Goal: Find specific page/section: Find specific page/section

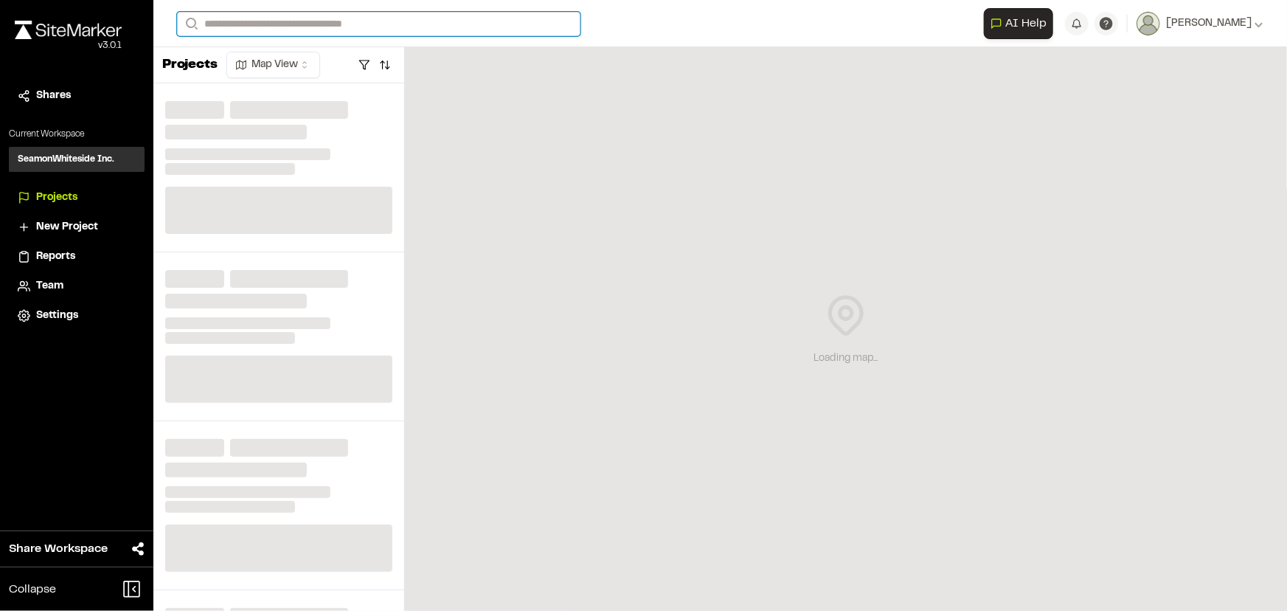
click at [321, 29] on input "Search" at bounding box center [378, 24] width 403 height 24
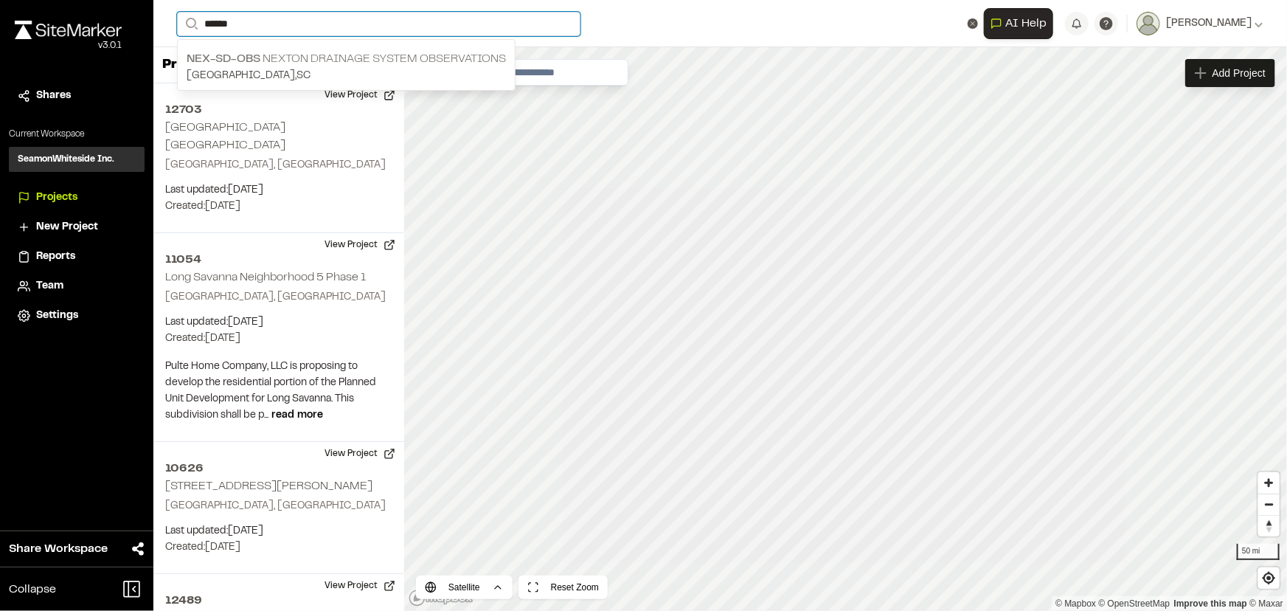
type input "******"
click at [369, 65] on p "Nex-SD-Obs Nexton Drainage System Observations" at bounding box center [346, 59] width 319 height 18
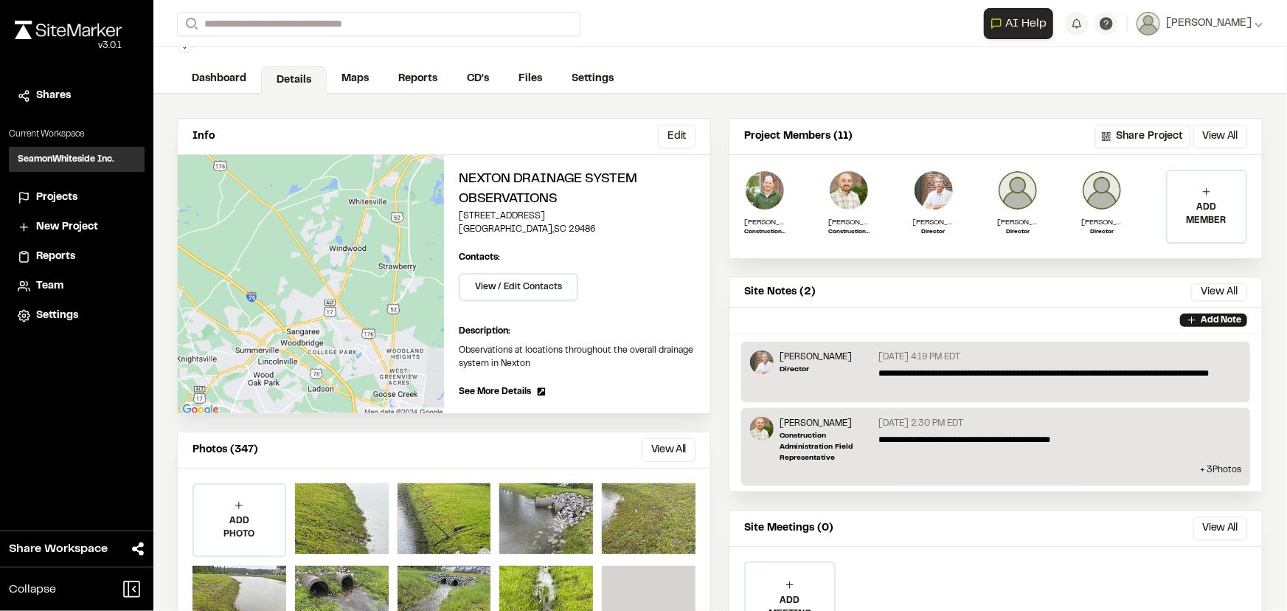
scroll to position [133, 0]
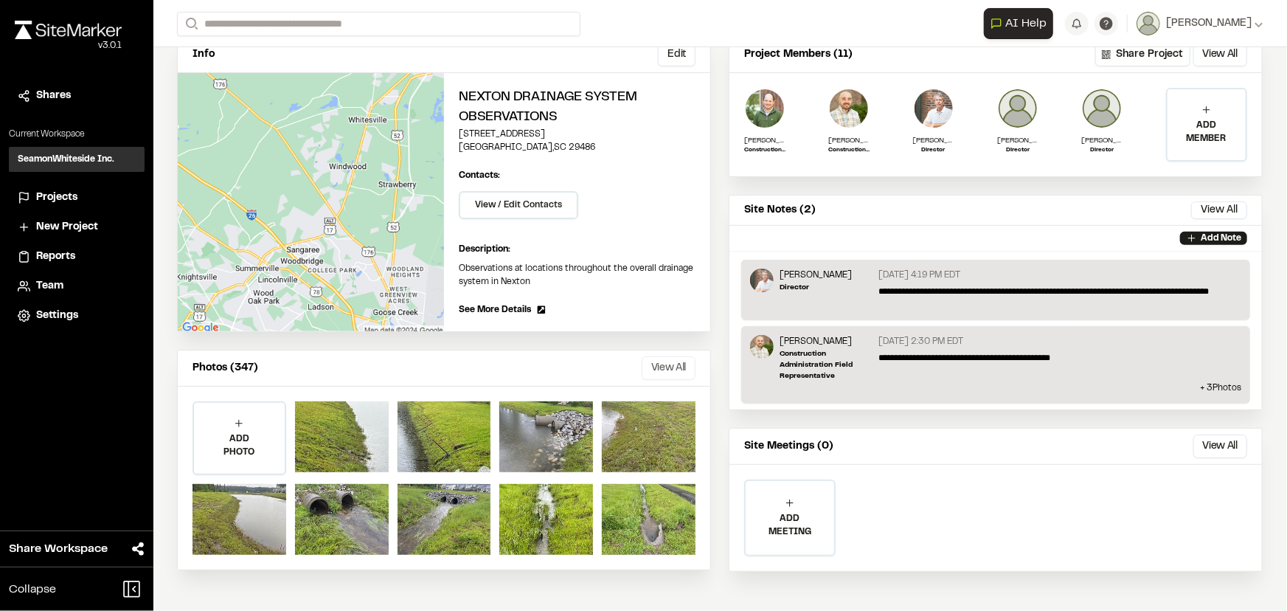
click at [678, 366] on button "View All" at bounding box center [668, 368] width 54 height 24
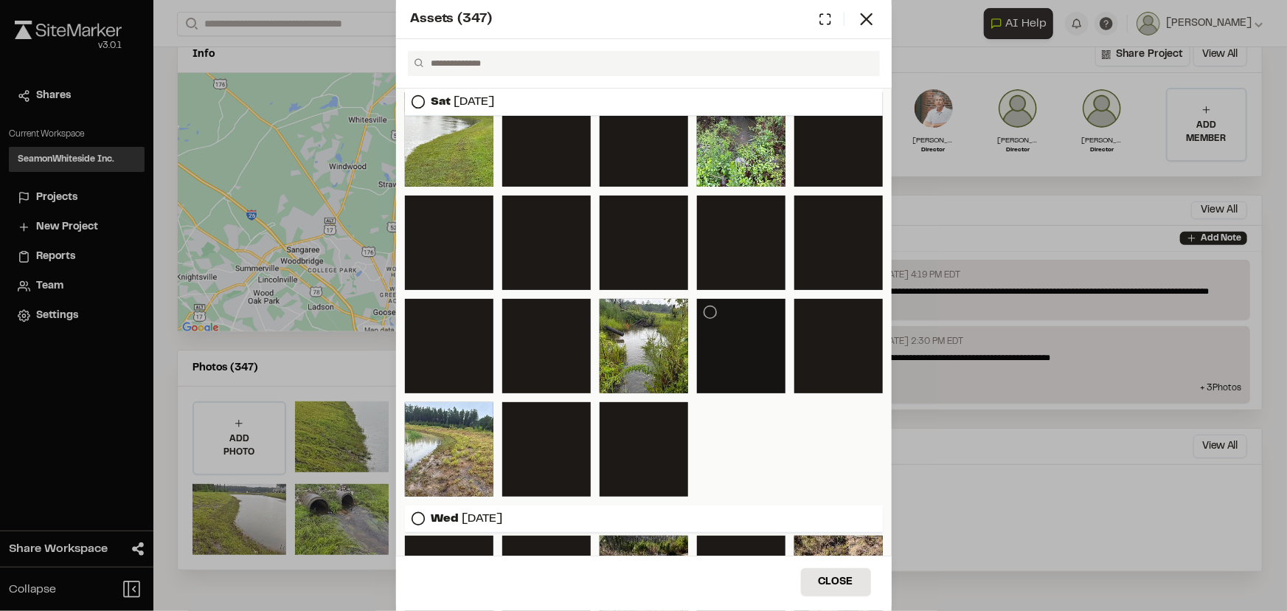
scroll to position [268, 0]
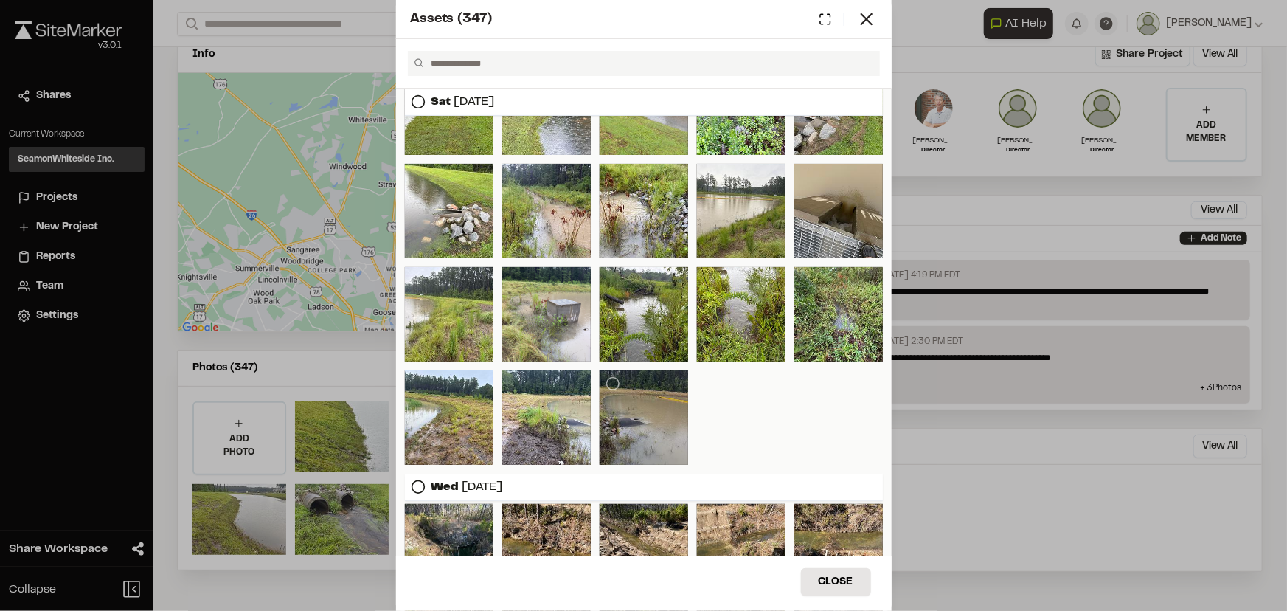
click at [648, 428] on div at bounding box center [643, 417] width 88 height 94
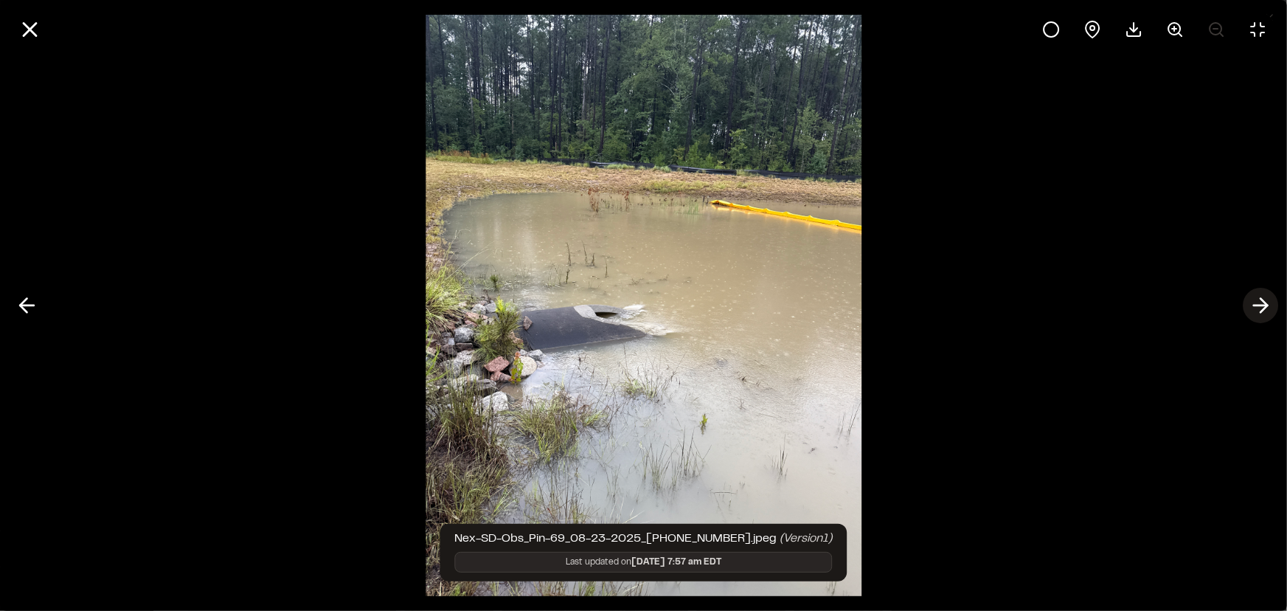
click at [1252, 301] on icon at bounding box center [1260, 305] width 24 height 25
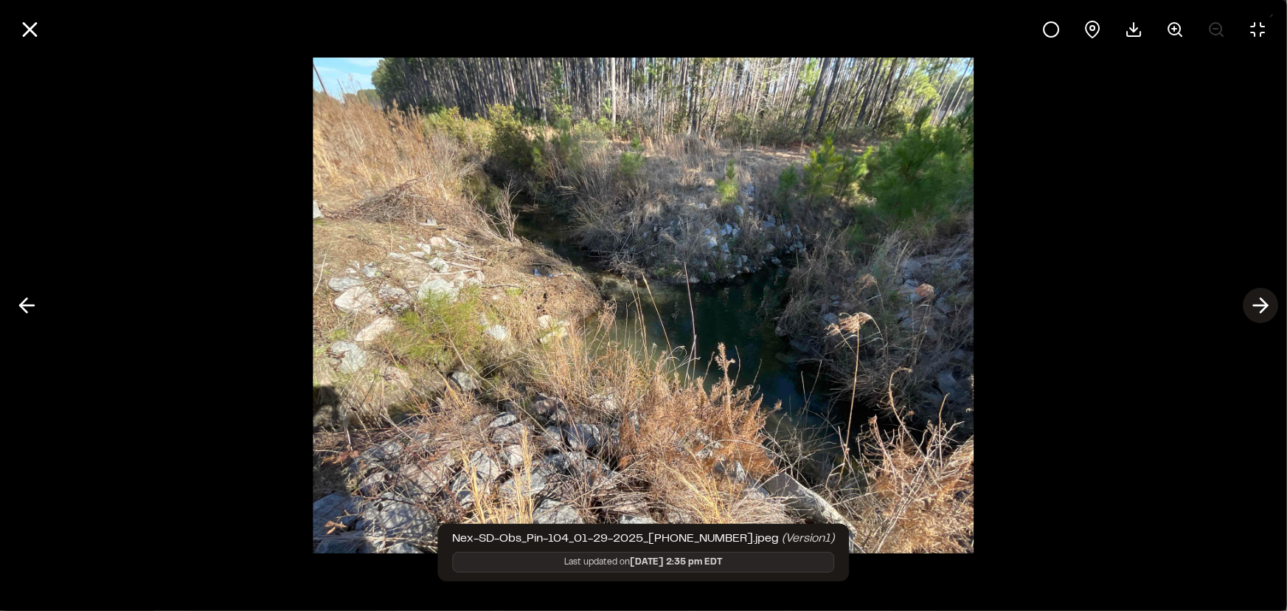
click at [1243, 304] on button at bounding box center [1259, 305] width 35 height 35
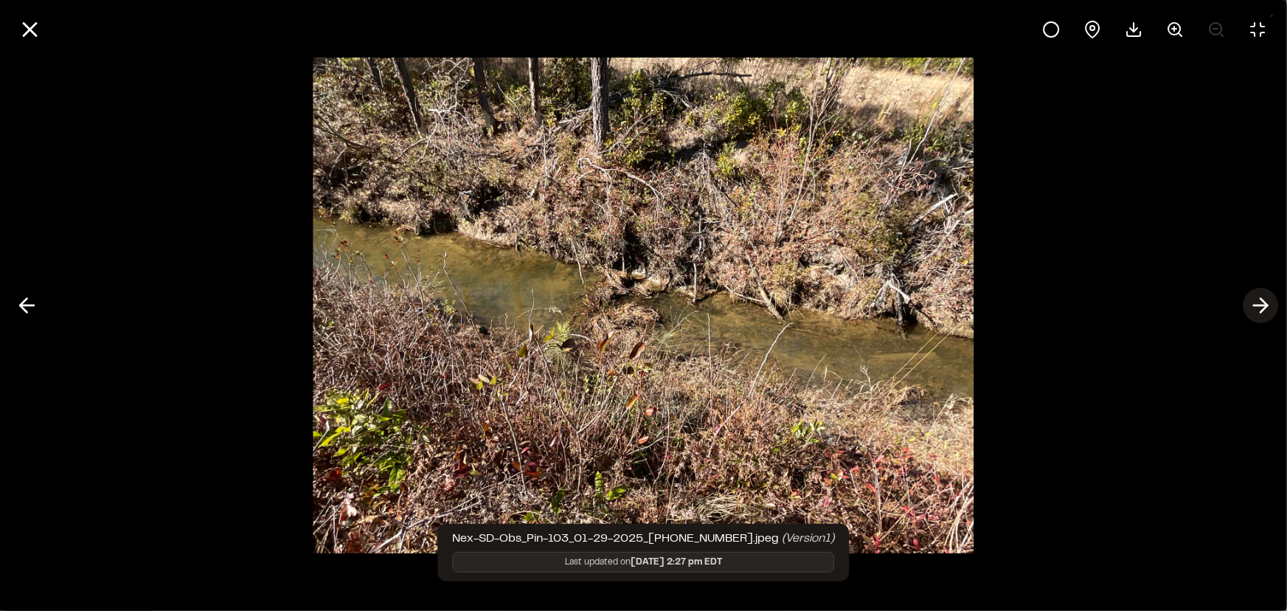
click at [1243, 304] on button at bounding box center [1259, 305] width 35 height 35
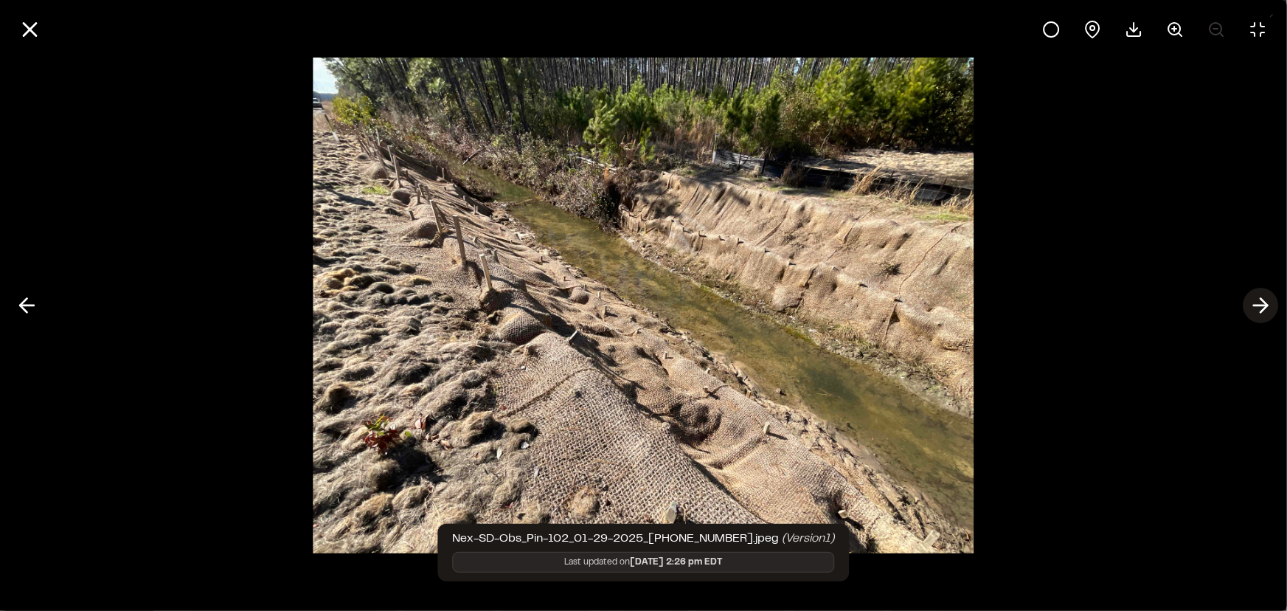
click at [1243, 304] on button at bounding box center [1259, 305] width 35 height 35
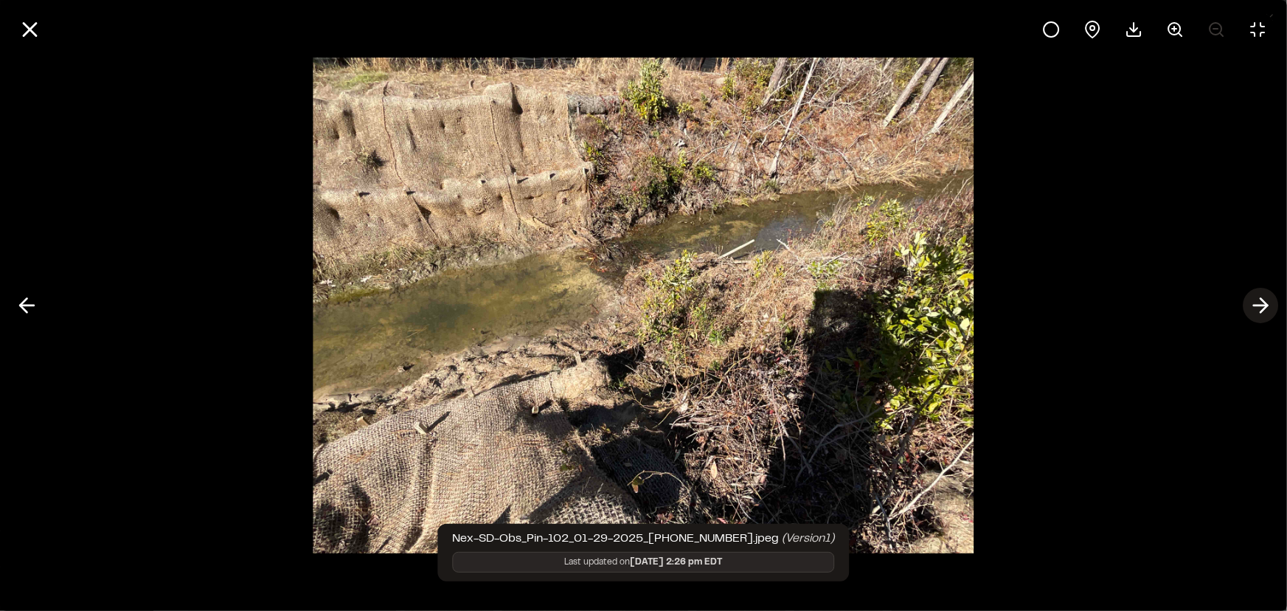
click at [1243, 304] on button at bounding box center [1259, 305] width 35 height 35
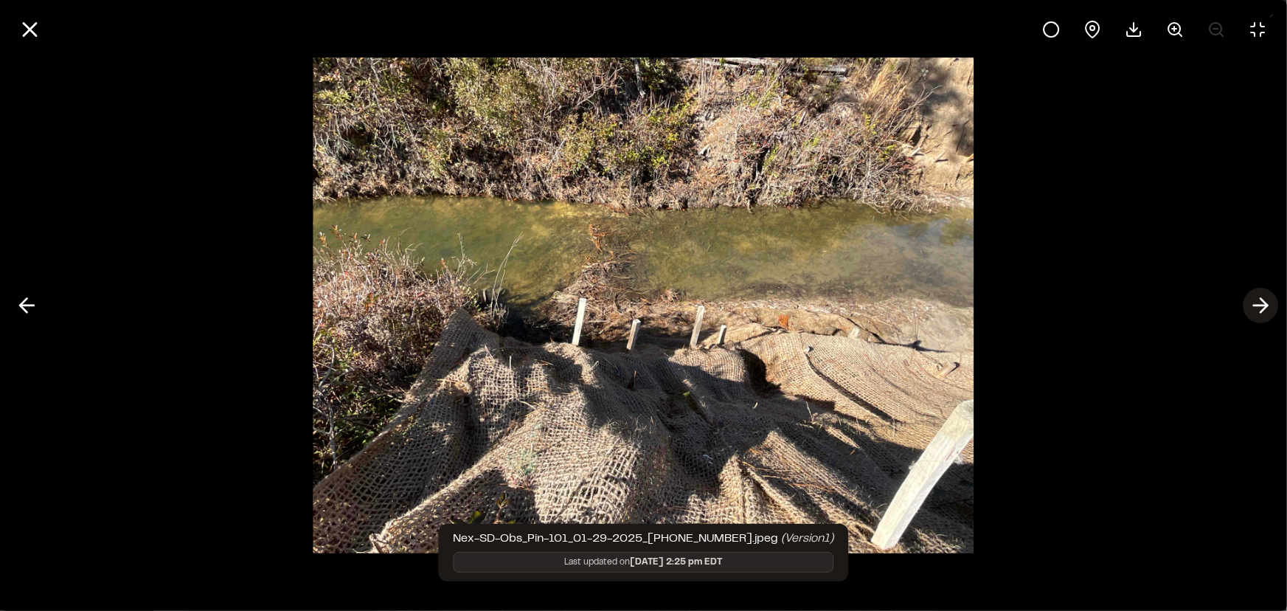
click at [1263, 308] on polyline at bounding box center [1263, 306] width 7 height 14
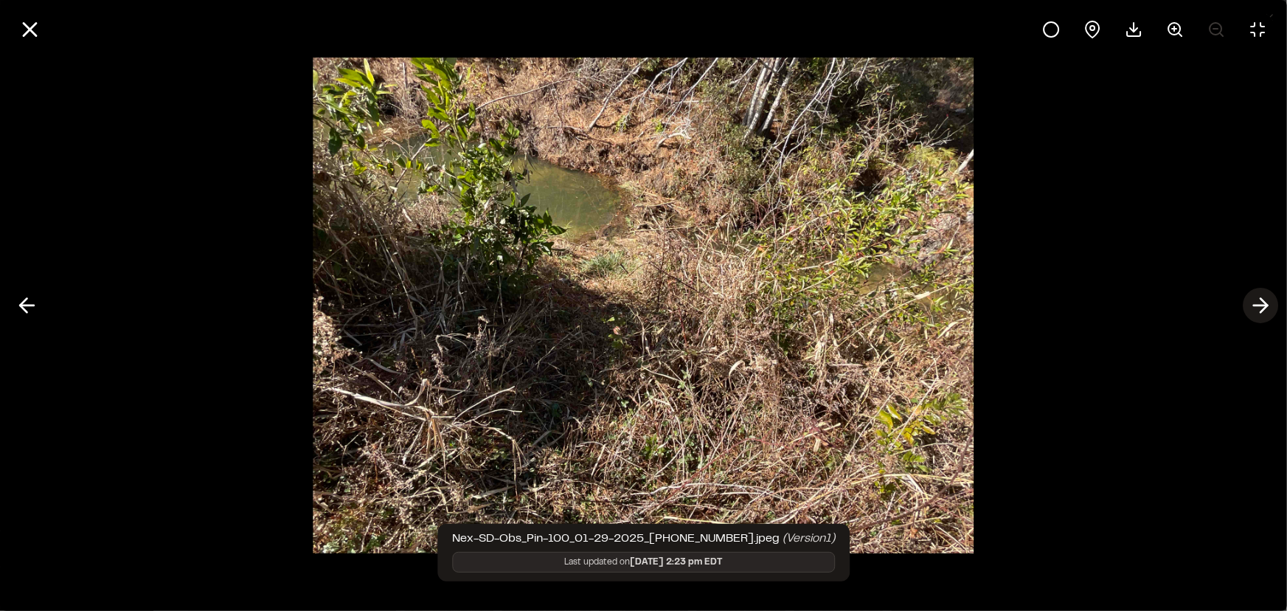
click at [1263, 308] on polyline at bounding box center [1263, 306] width 7 height 14
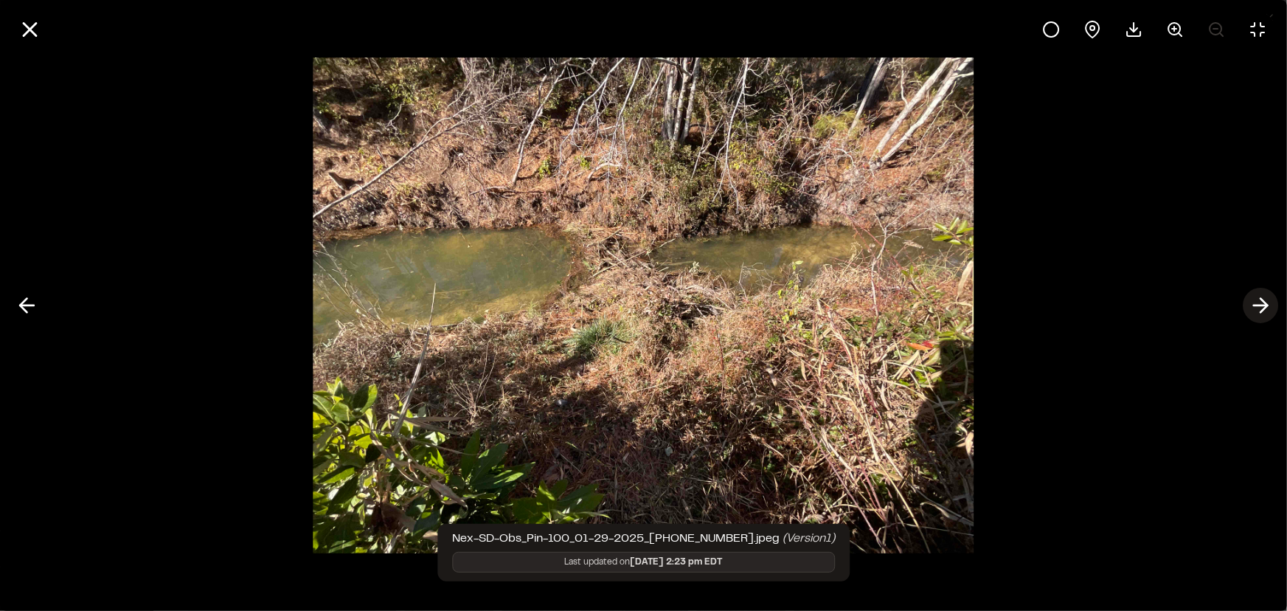
click at [1263, 308] on polyline at bounding box center [1263, 306] width 7 height 14
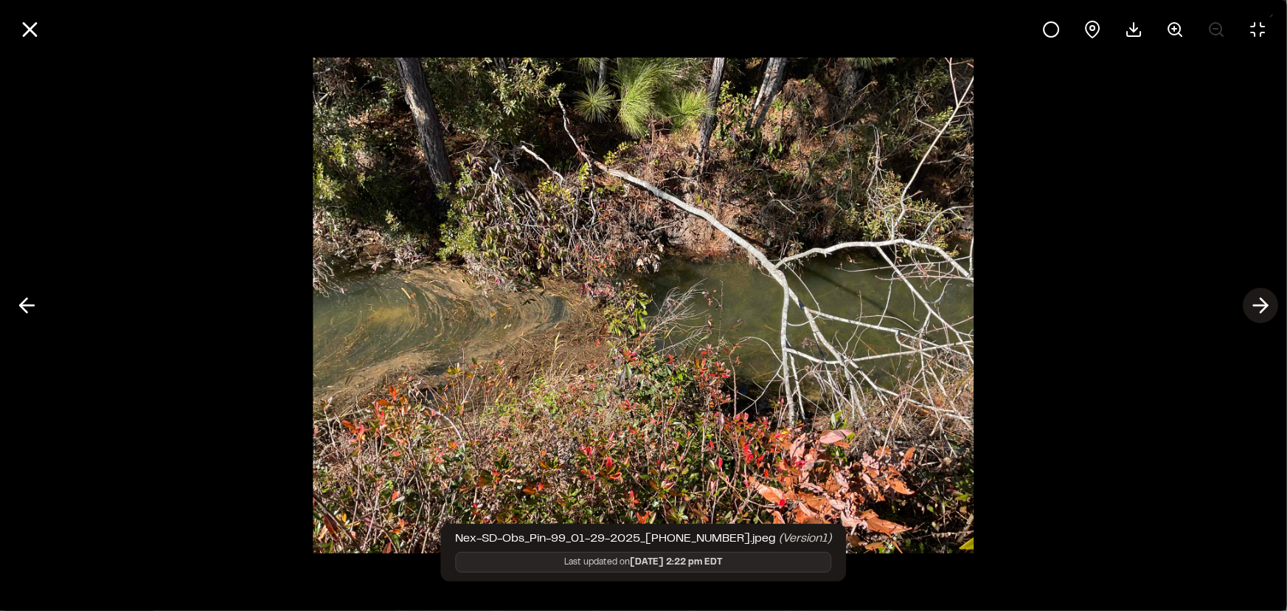
click at [1263, 308] on polyline at bounding box center [1263, 306] width 7 height 14
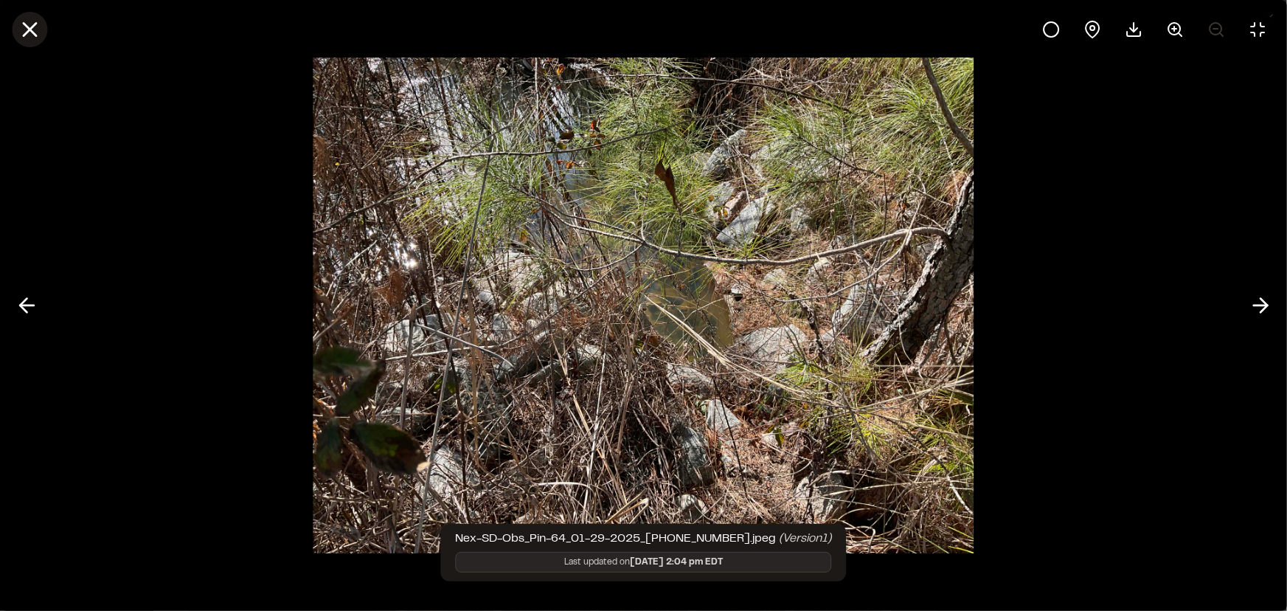
click at [32, 32] on line at bounding box center [30, 30] width 13 height 13
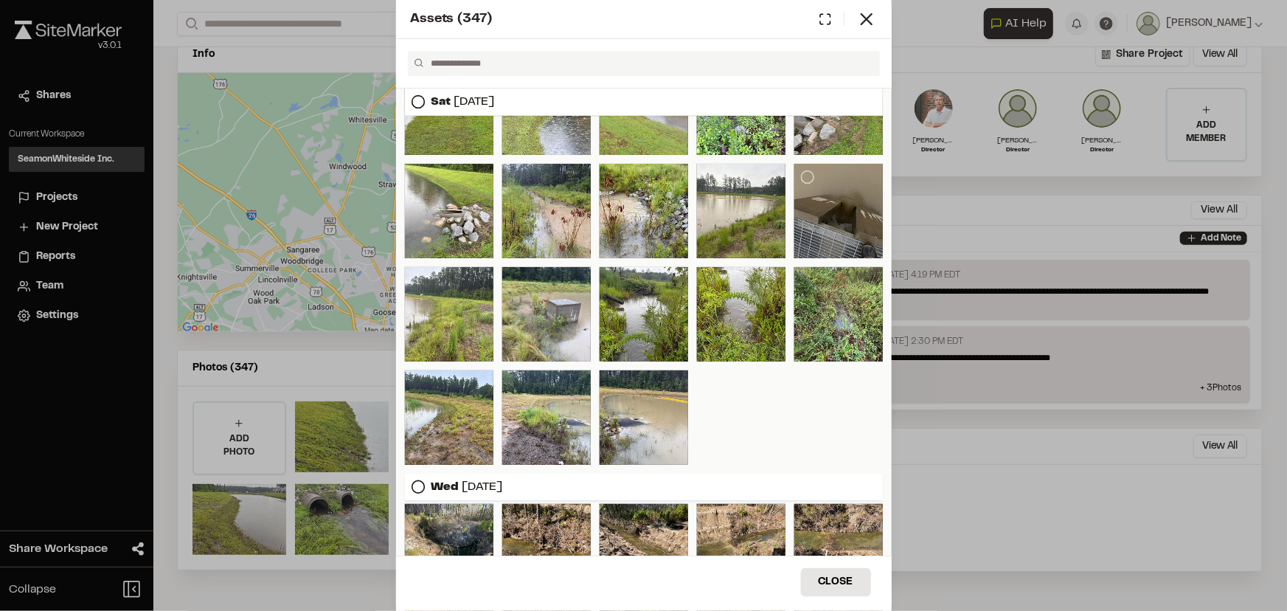
click at [810, 237] on div at bounding box center [838, 211] width 88 height 94
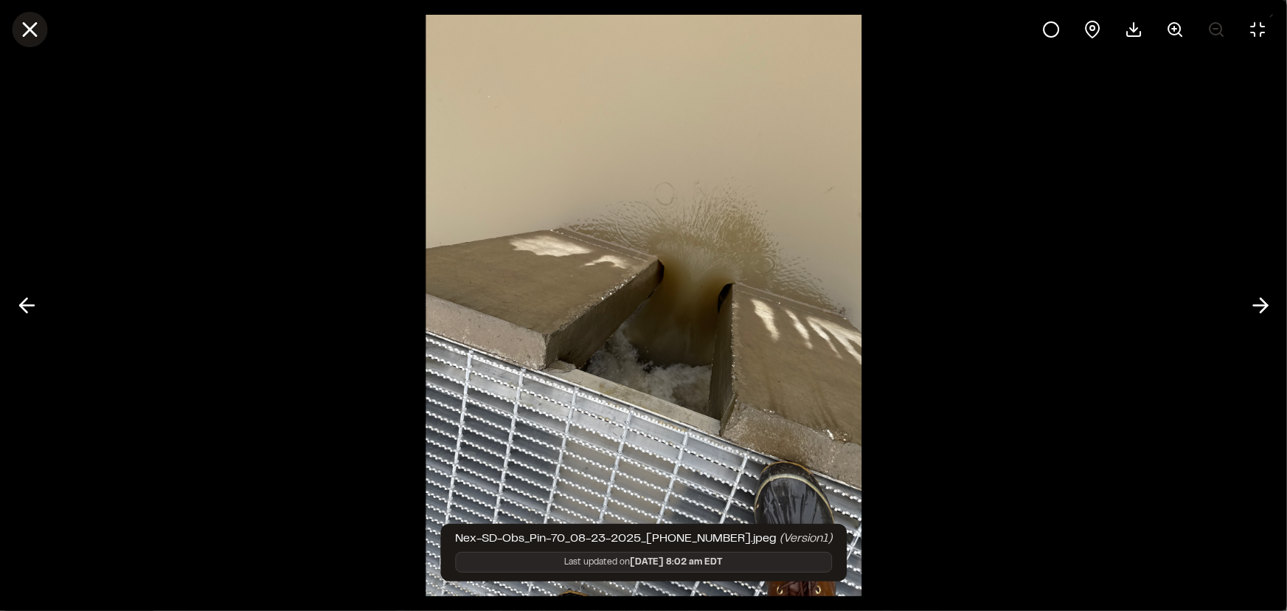
click at [21, 32] on icon at bounding box center [29, 29] width 25 height 25
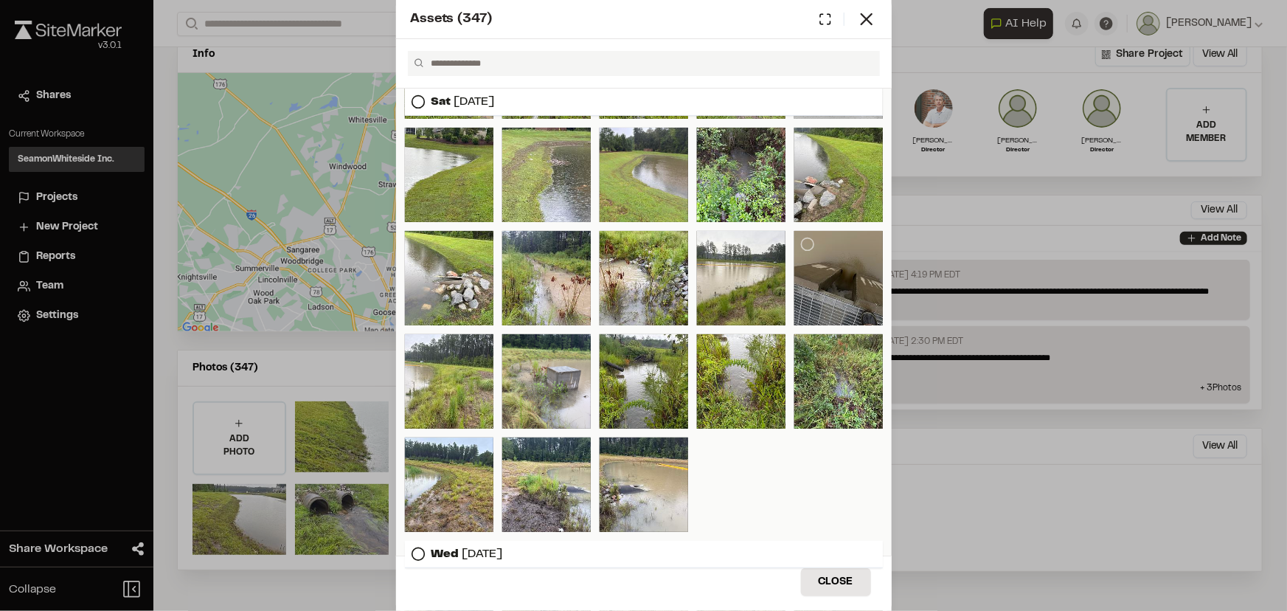
scroll to position [133, 0]
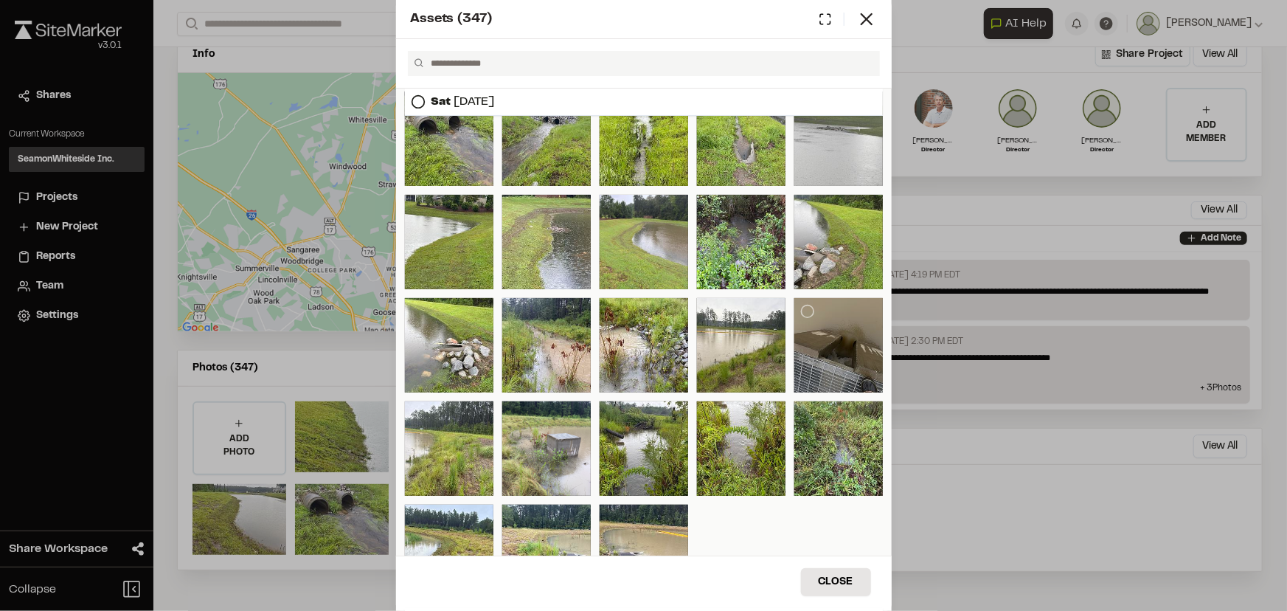
click at [817, 353] on div at bounding box center [838, 345] width 88 height 94
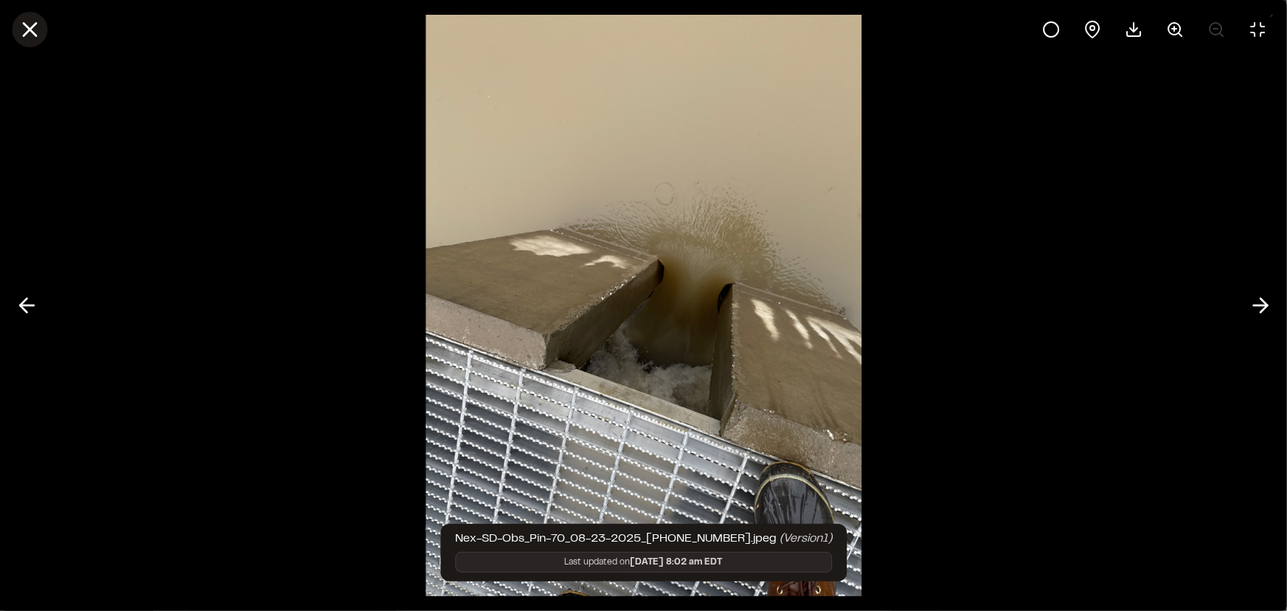
click at [31, 35] on icon at bounding box center [29, 29] width 25 height 25
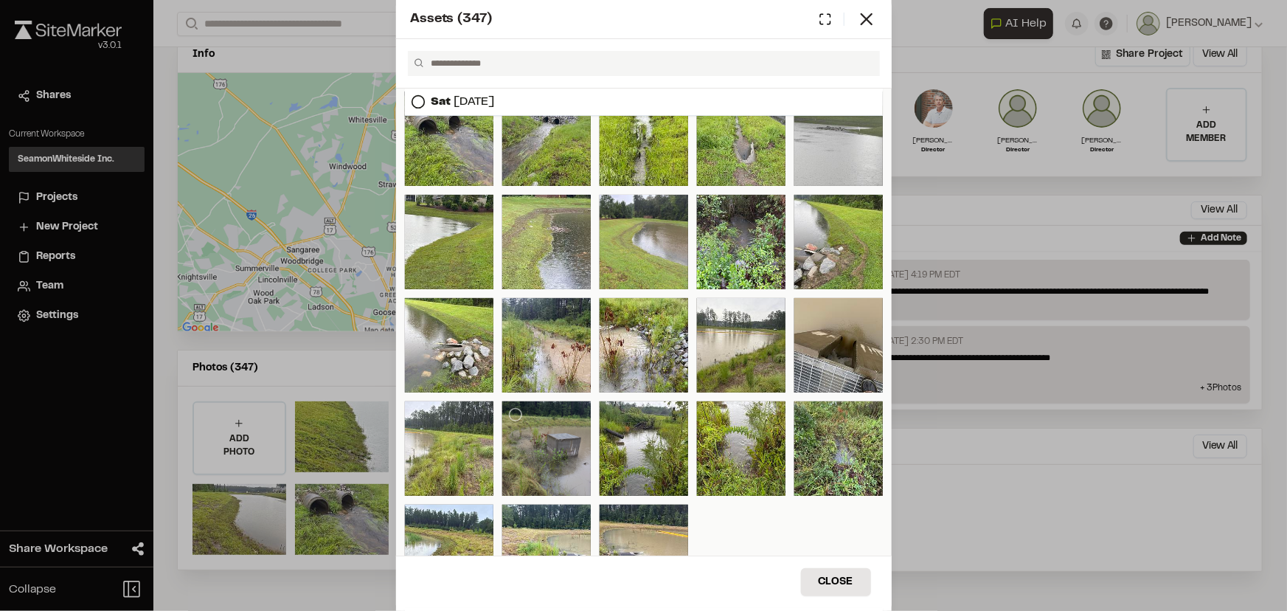
click at [535, 457] on div at bounding box center [546, 448] width 88 height 94
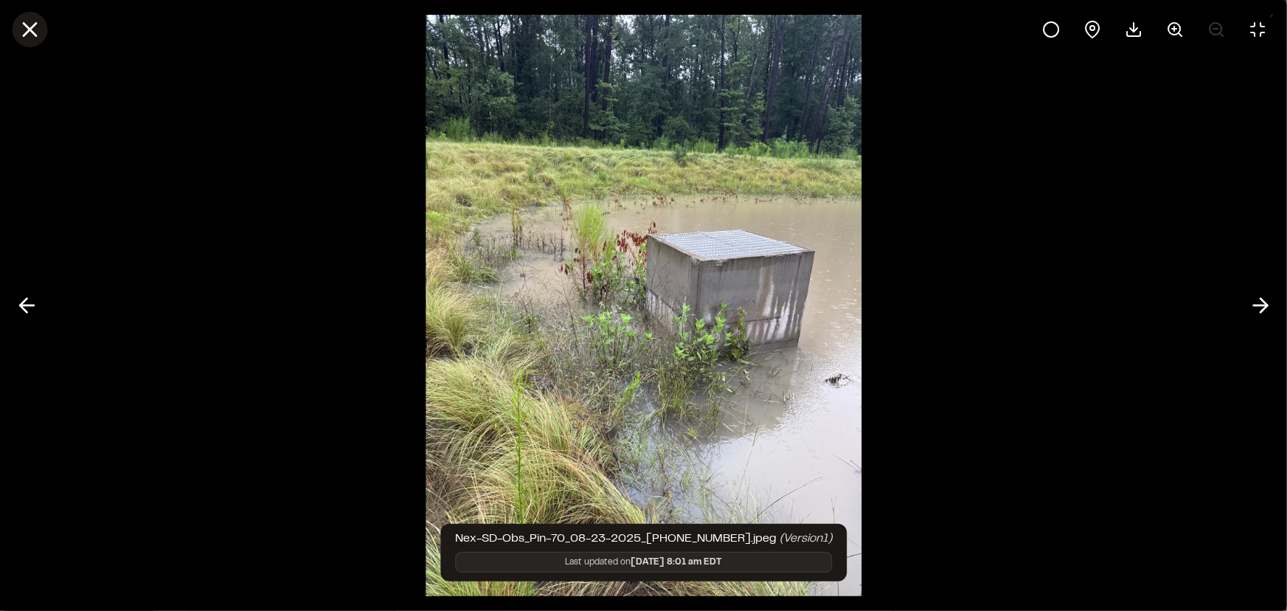
click at [32, 17] on icon at bounding box center [29, 29] width 25 height 25
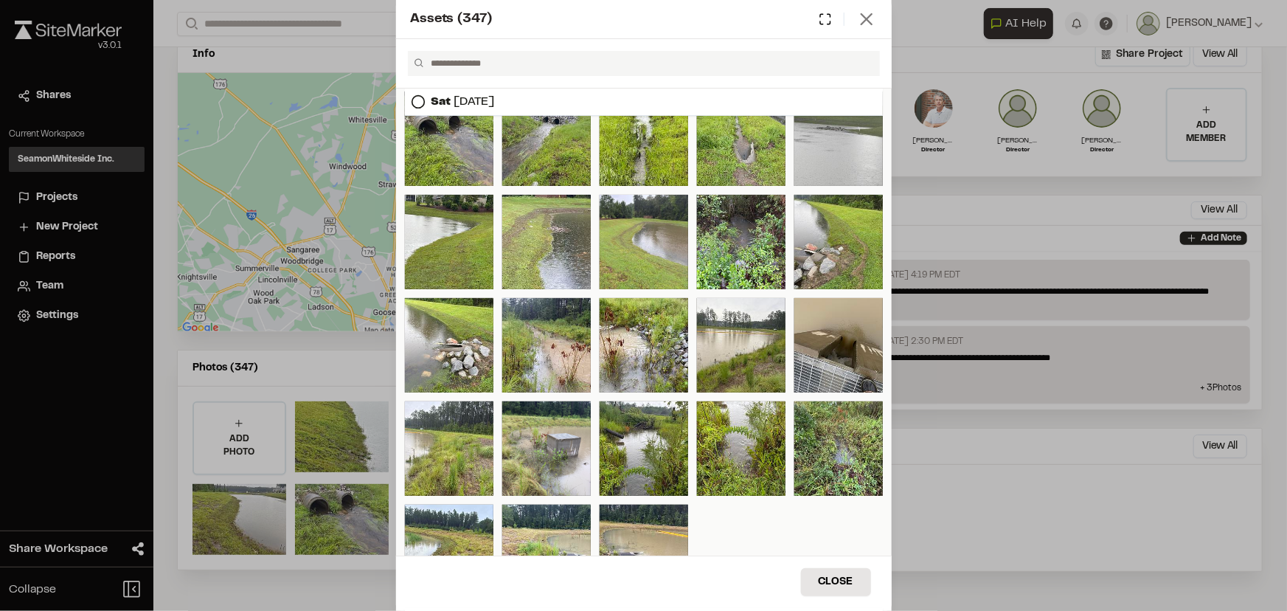
click at [865, 20] on line at bounding box center [866, 19] width 10 height 10
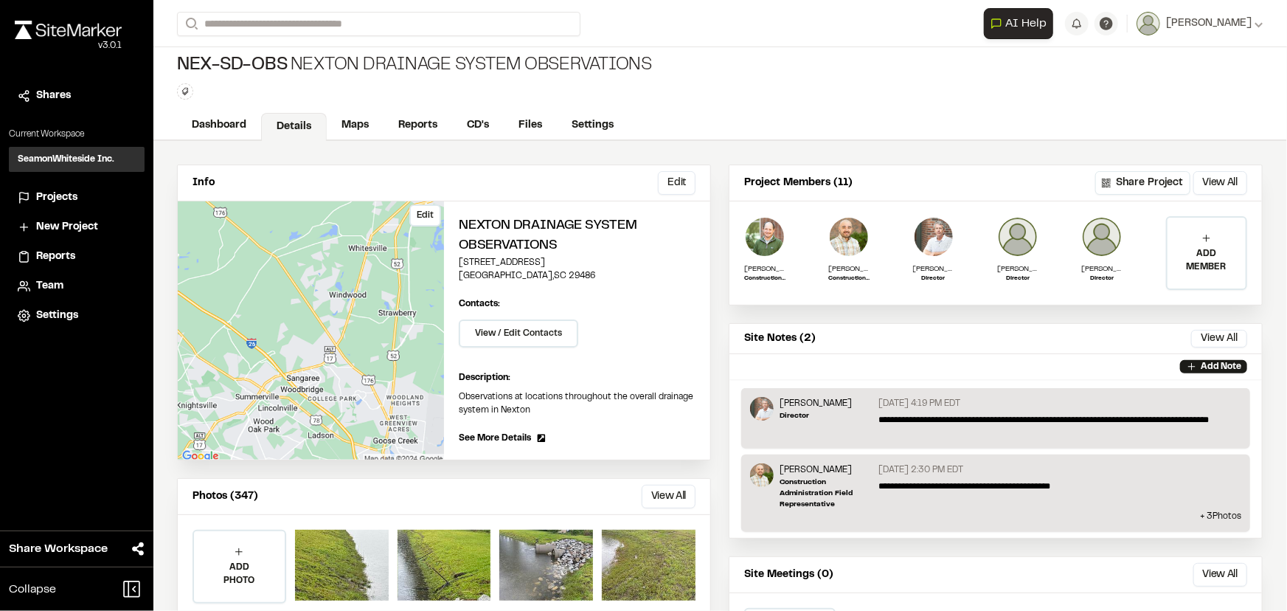
scroll to position [0, 0]
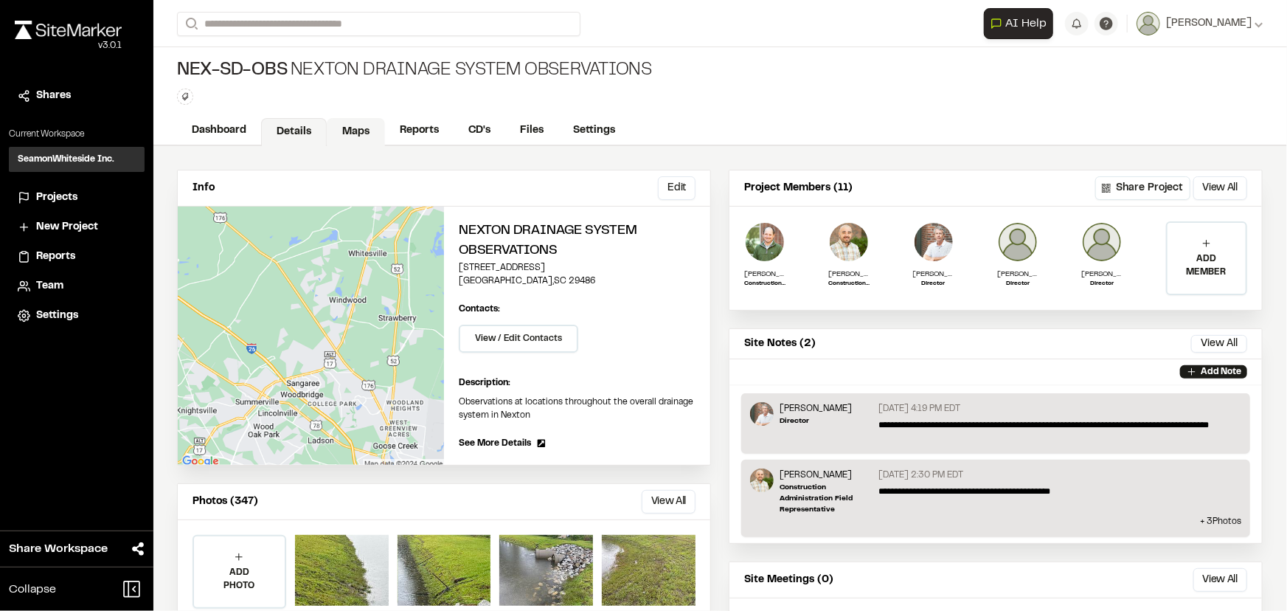
click at [354, 128] on link "Maps" at bounding box center [356, 132] width 58 height 28
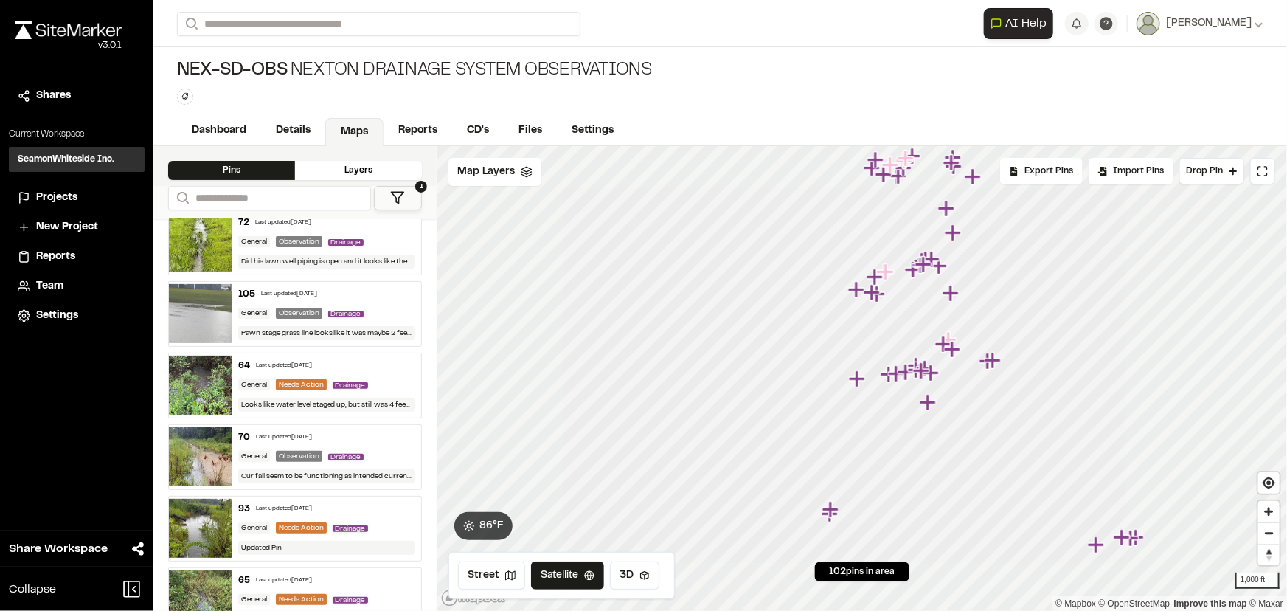
scroll to position [268, 0]
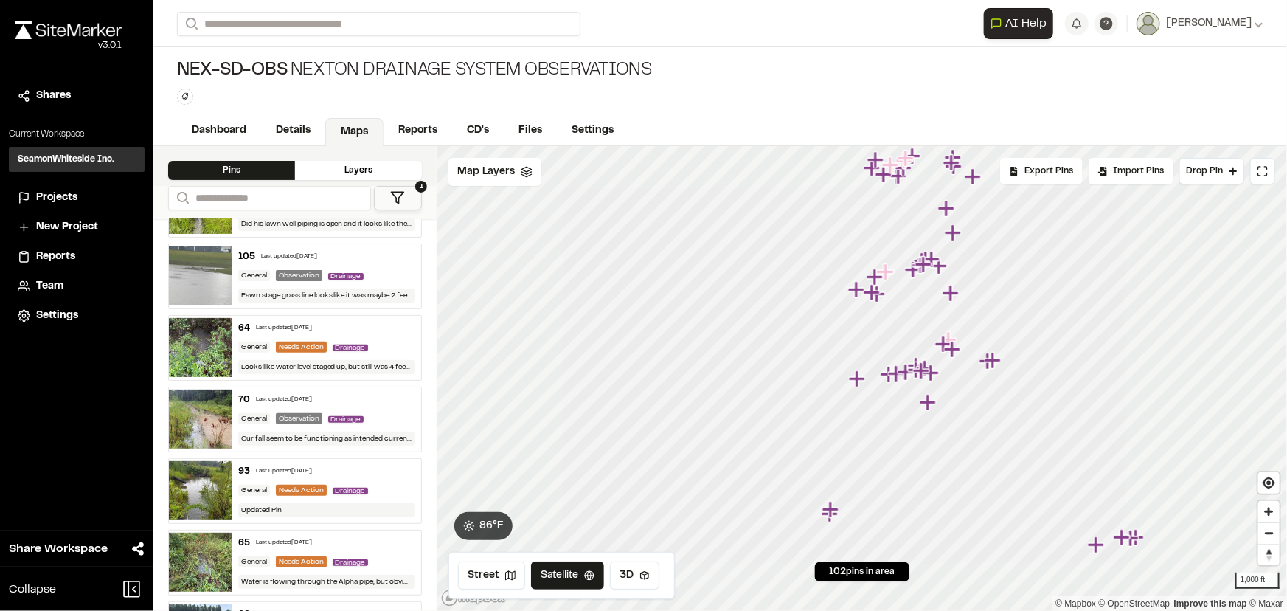
click at [378, 354] on div "64 Last updated [DATE] General Needs Action Drainage Looks like water level sta…" at bounding box center [326, 348] width 189 height 64
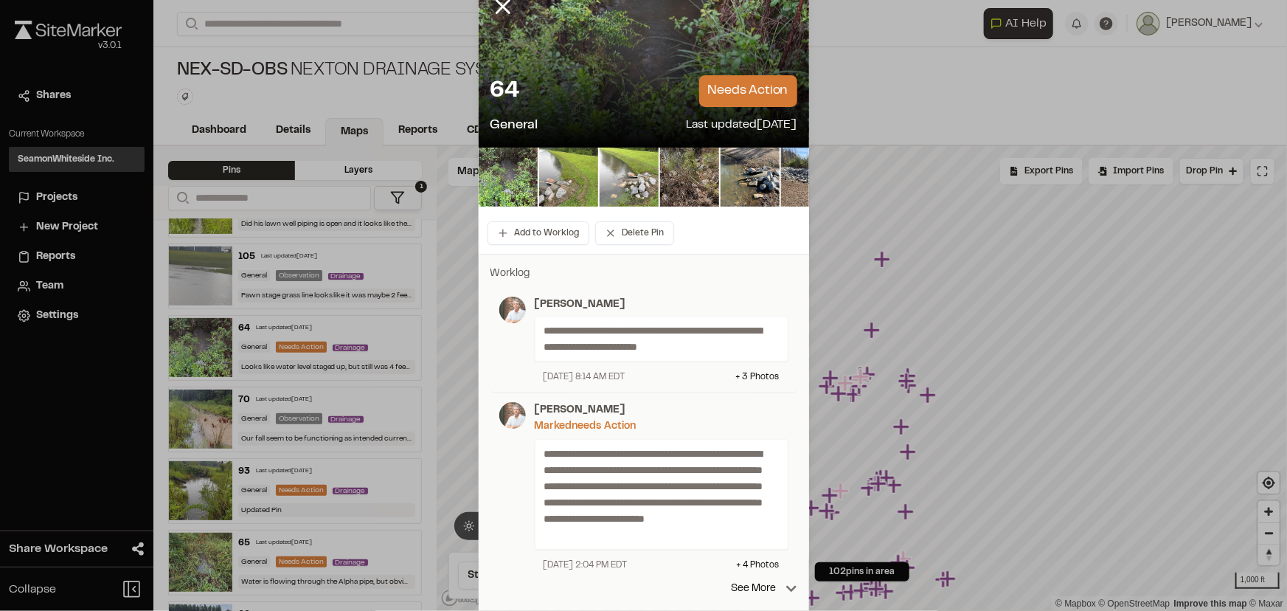
scroll to position [66, 0]
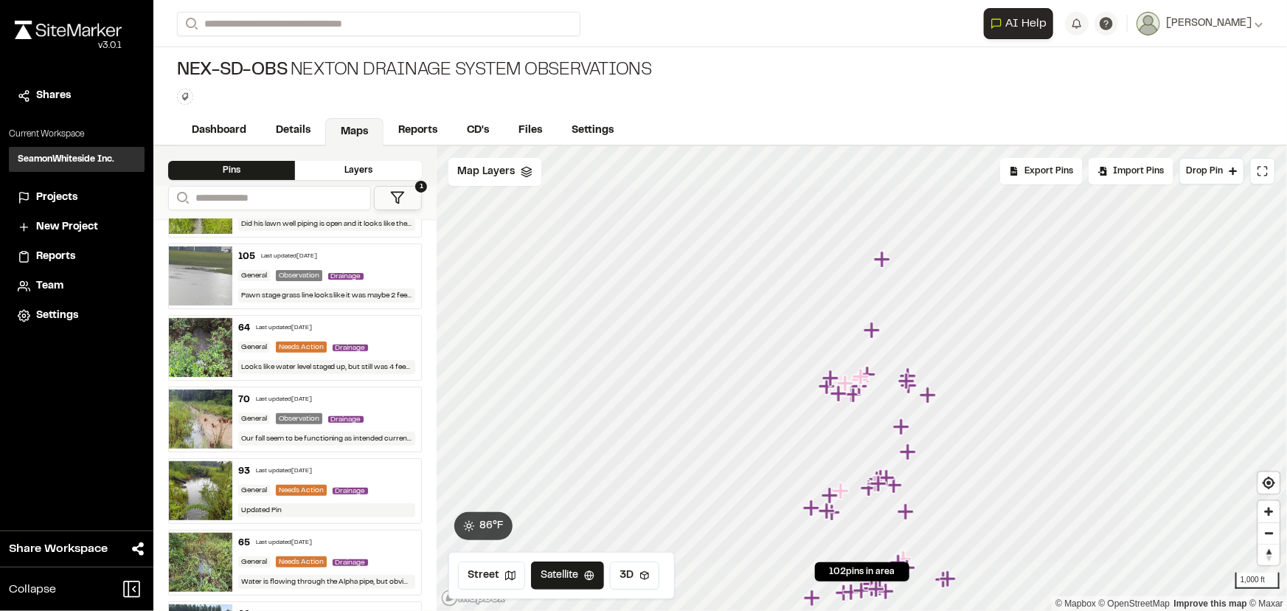
click at [389, 546] on div "65 Last updated [DATE]" at bounding box center [327, 542] width 178 height 13
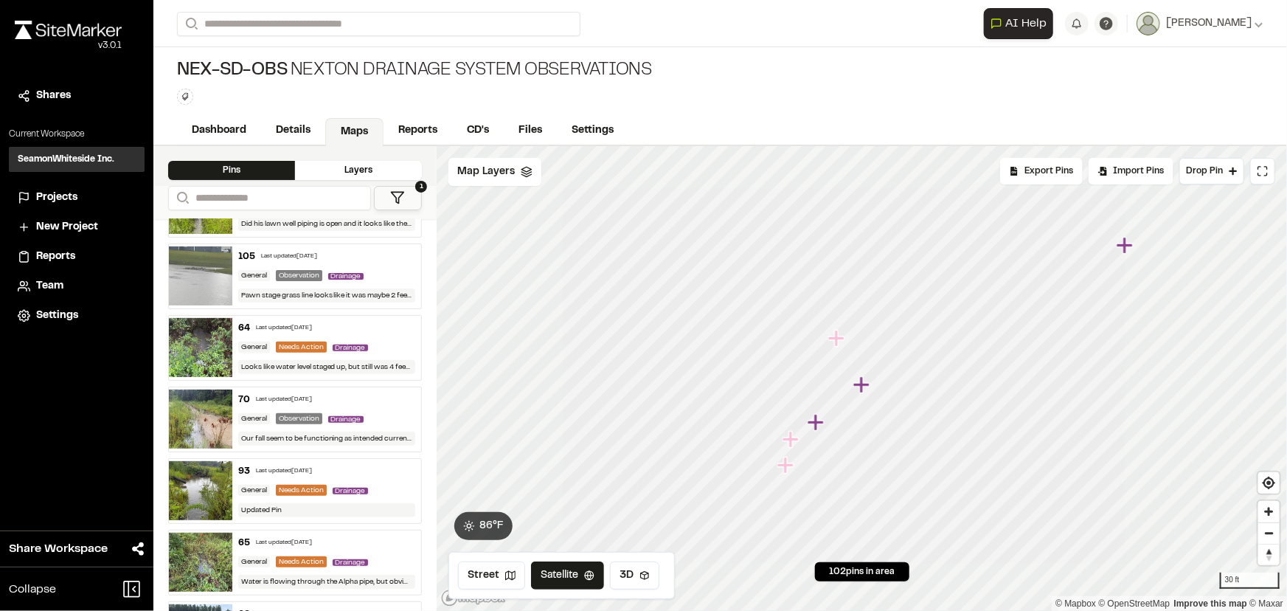
click at [815, 422] on icon "Map marker" at bounding box center [815, 422] width 16 height 16
click at [904, 342] on icon "Map marker" at bounding box center [907, 340] width 19 height 19
click at [834, 329] on icon "Map marker" at bounding box center [835, 331] width 16 height 16
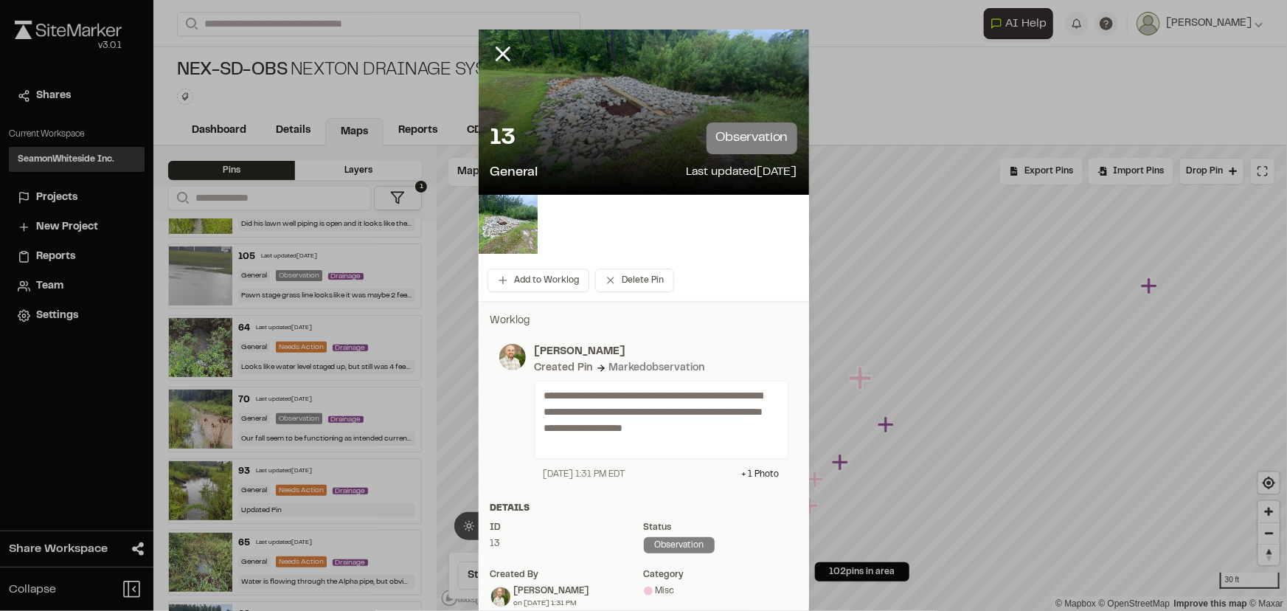
click at [608, 119] on div "13 observation General Last updated [DATE]" at bounding box center [644, 153] width 330 height 84
click at [509, 236] on img at bounding box center [508, 224] width 59 height 59
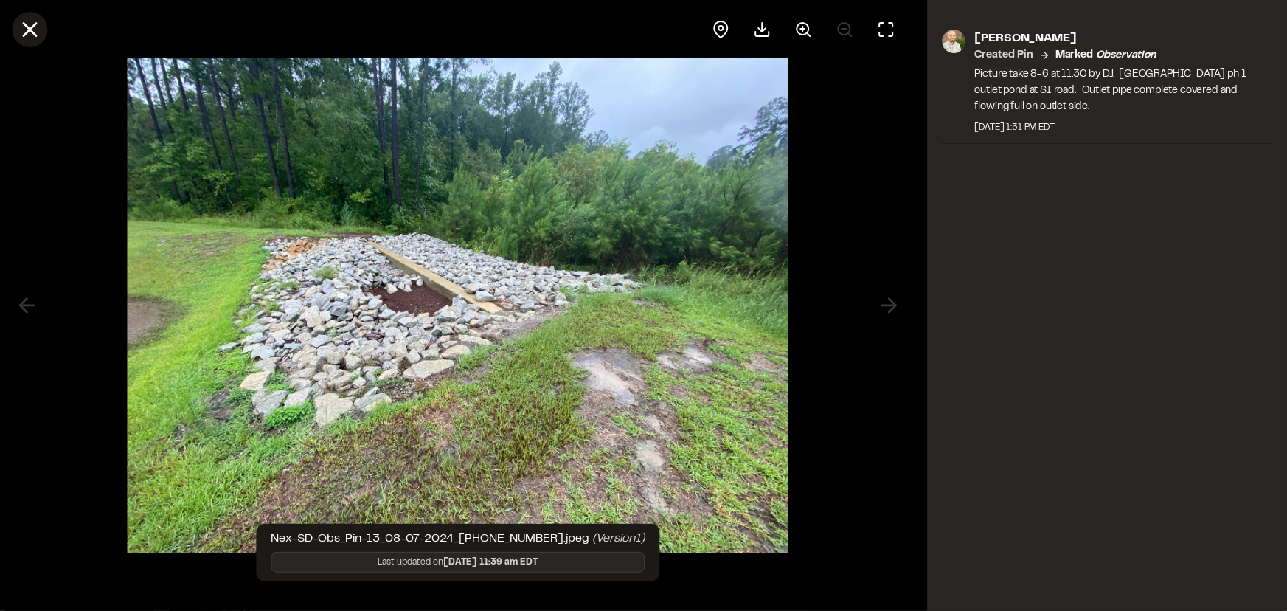
click at [27, 27] on line at bounding box center [30, 30] width 13 height 13
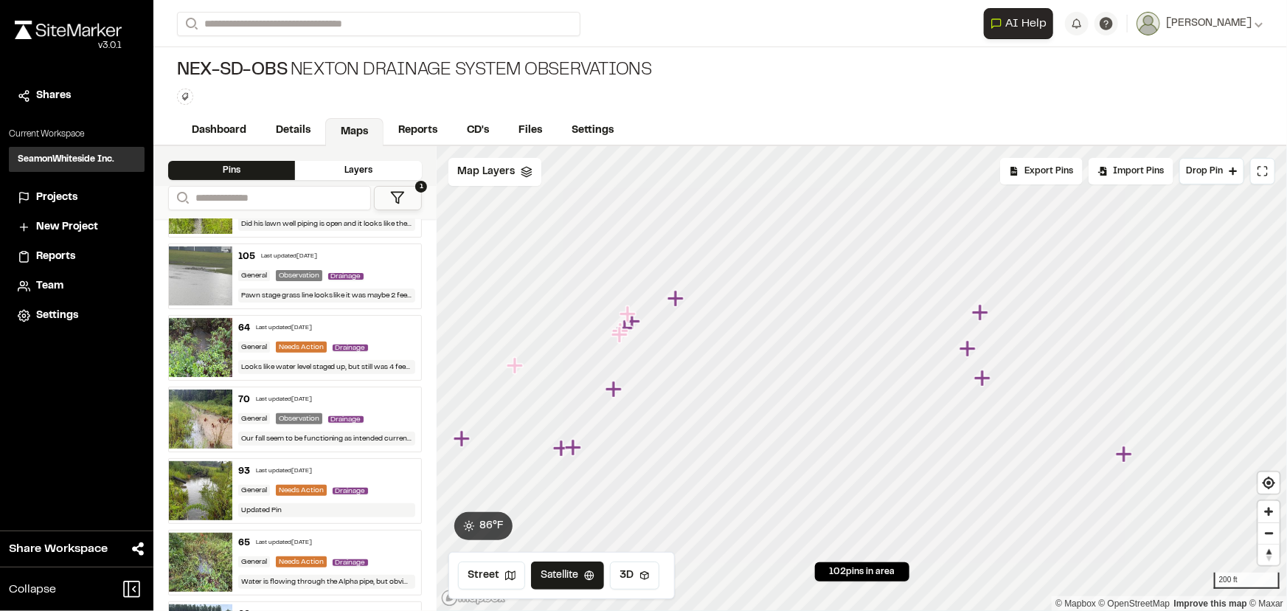
click at [1123, 454] on icon "Map marker" at bounding box center [1124, 453] width 16 height 16
click at [1119, 455] on icon "Map marker" at bounding box center [1116, 456] width 16 height 16
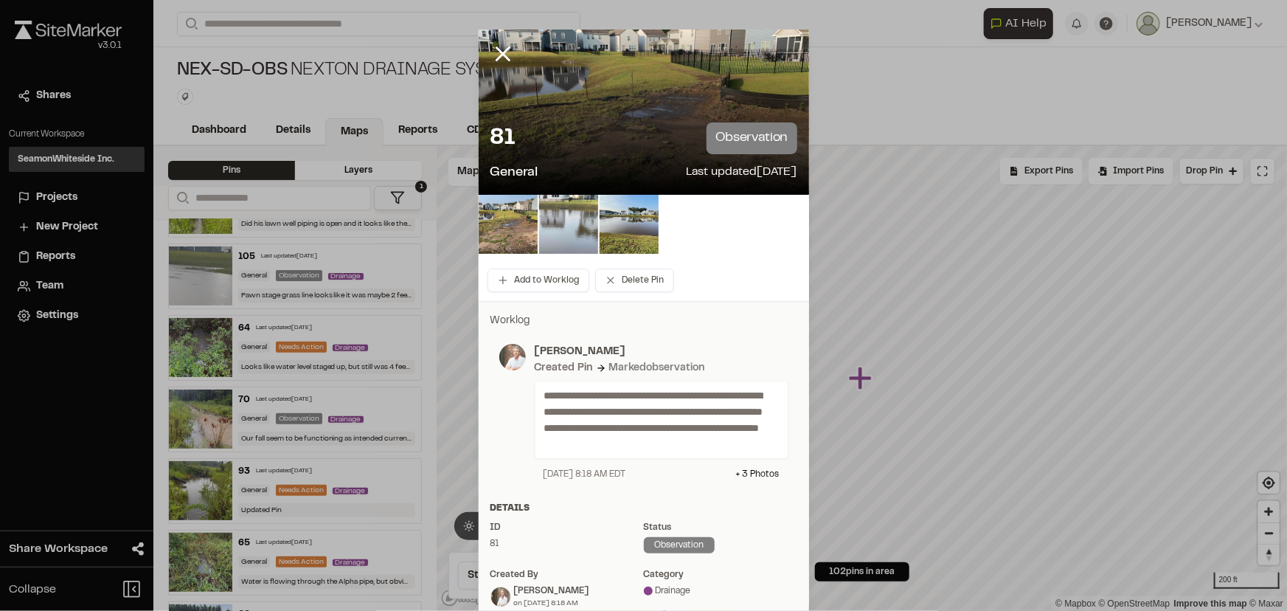
click at [584, 234] on img at bounding box center [568, 224] width 59 height 59
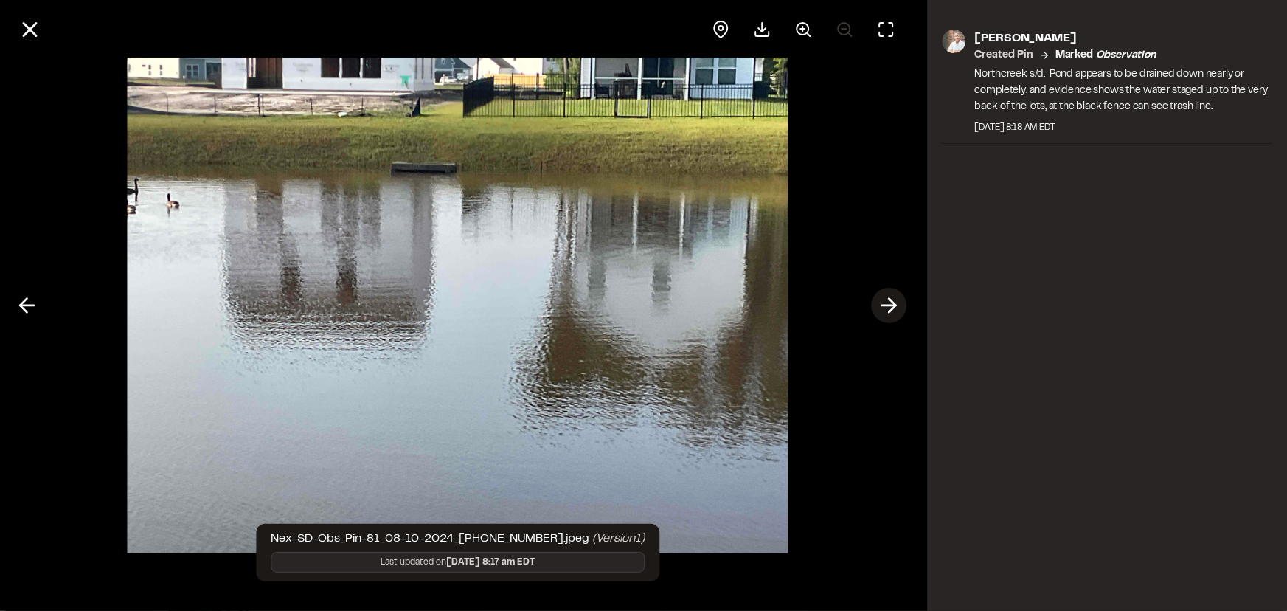
click at [887, 304] on icon at bounding box center [889, 305] width 24 height 25
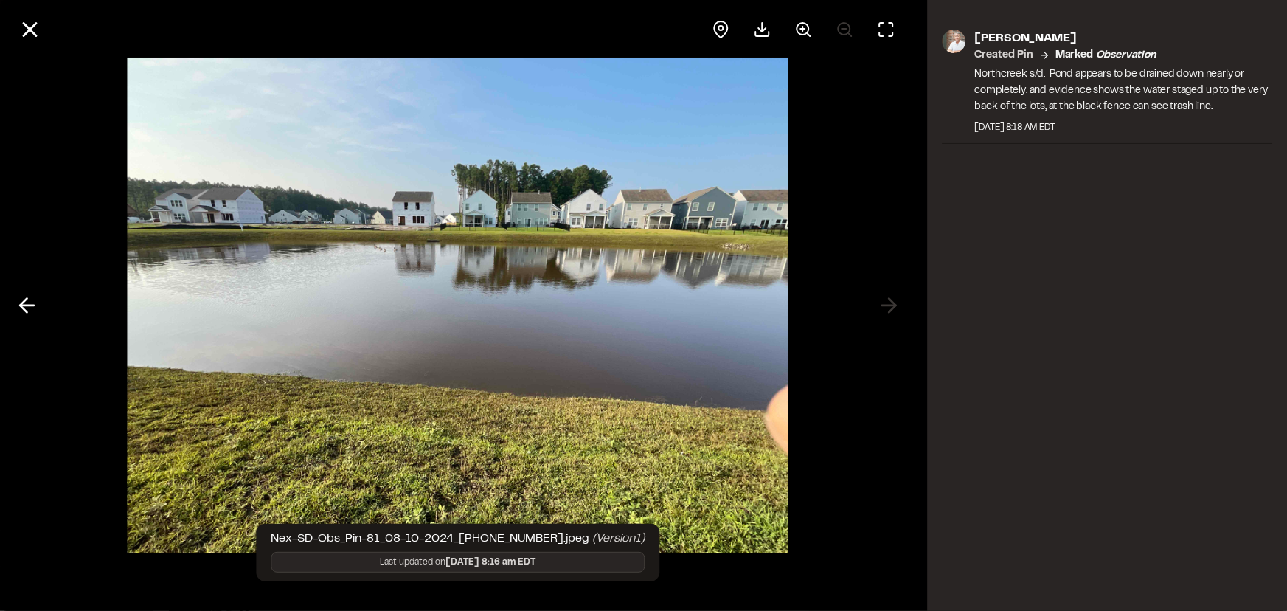
click at [886, 304] on div at bounding box center [458, 305] width 916 height 611
click at [888, 307] on div at bounding box center [458, 305] width 916 height 611
click at [32, 26] on line at bounding box center [30, 30] width 13 height 13
